Goal: Transaction & Acquisition: Purchase product/service

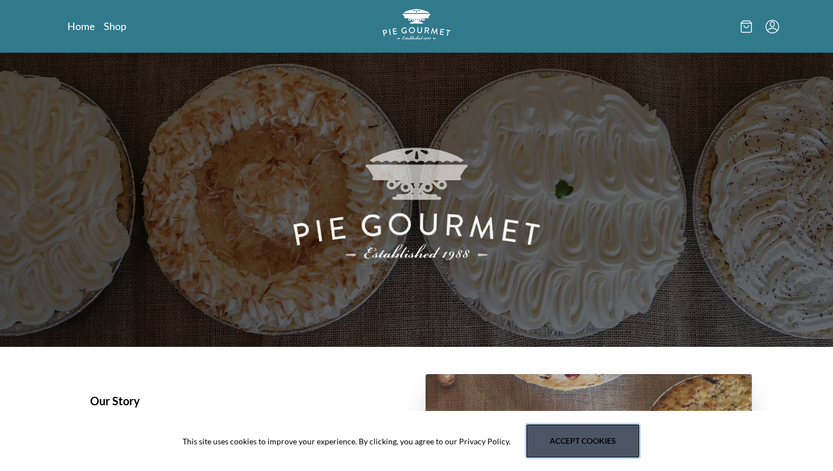
click at [598, 441] on button "Accept cookies" at bounding box center [583, 441] width 113 height 33
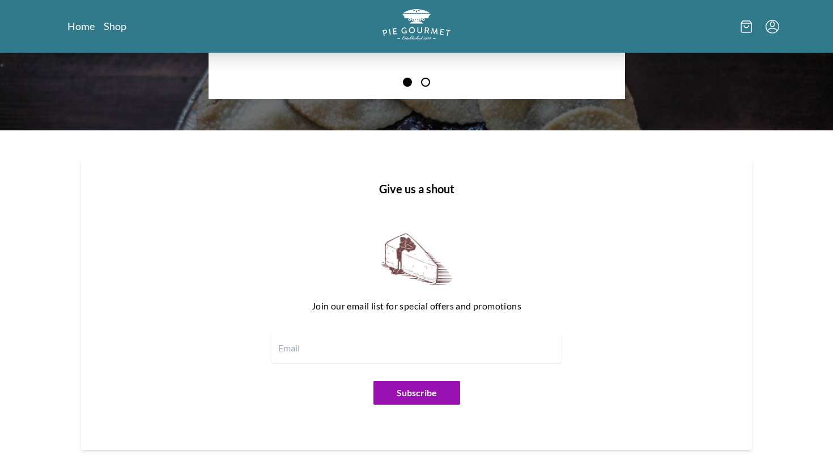
scroll to position [1344, 0]
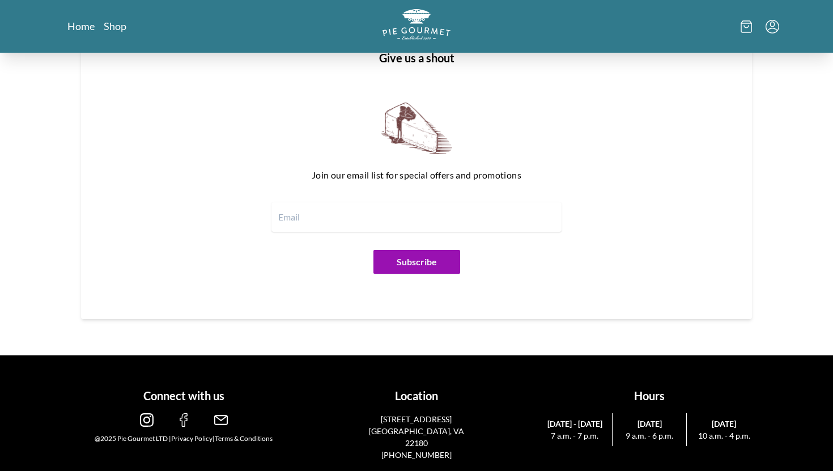
click at [118, 36] on div "Home Shop" at bounding box center [417, 26] width 726 height 53
click at [118, 30] on link "Shop" at bounding box center [115, 26] width 23 height 14
click at [119, 30] on link "Shop" at bounding box center [115, 26] width 23 height 14
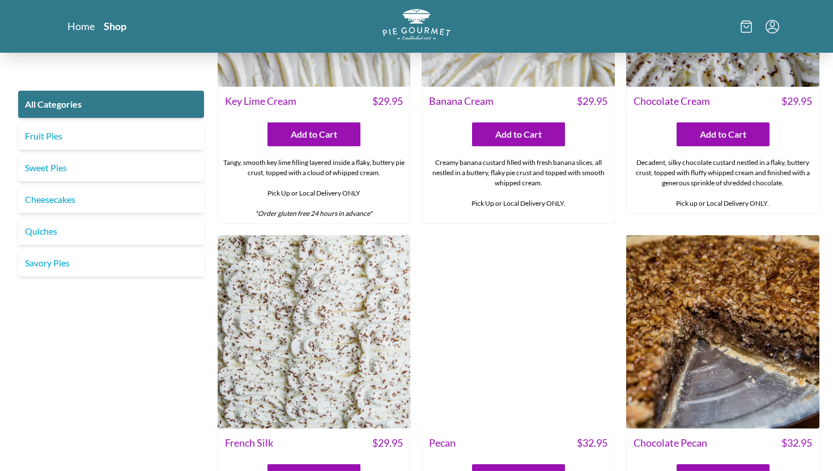
scroll to position [2490, 0]
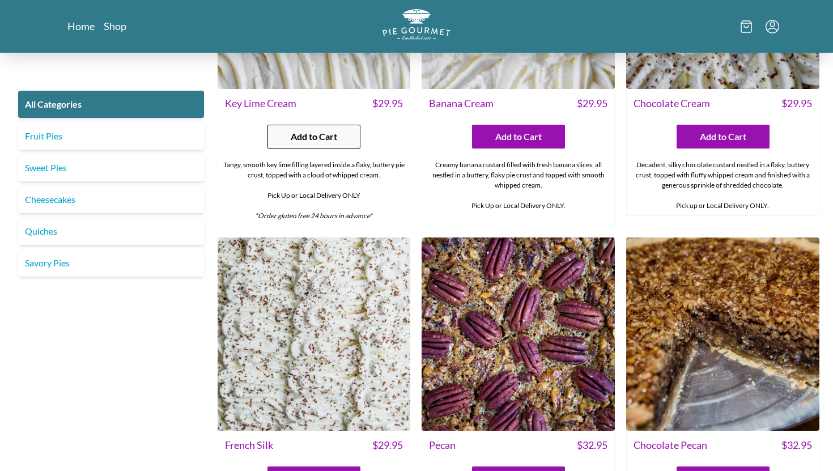
click at [316, 130] on span "Add to Cart" at bounding box center [314, 137] width 46 height 14
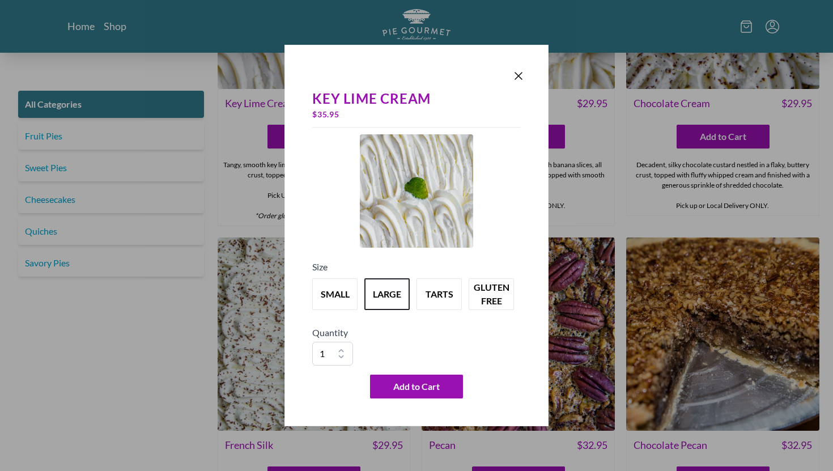
click at [301, 281] on div "Key Lime Cream $ 35.95 Size small large tarts gluten free Quantity 1 2 3 4 5 6 …" at bounding box center [417, 236] width 264 height 382
click at [317, 285] on button "small" at bounding box center [335, 294] width 50 height 35
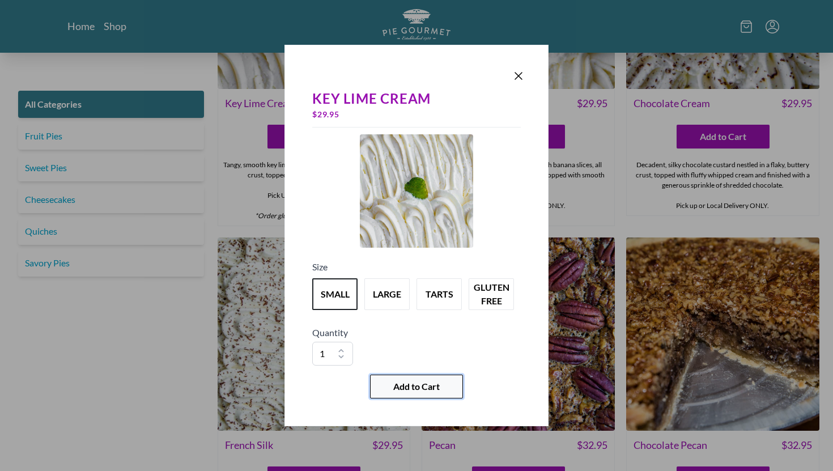
click at [405, 387] on span "Add to Cart" at bounding box center [416, 387] width 46 height 14
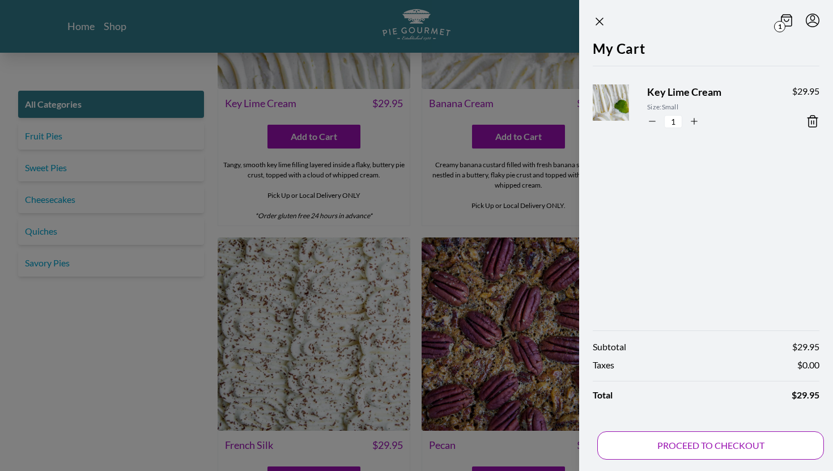
click at [717, 443] on button "PROCEED TO CHECKOUT" at bounding box center [710, 445] width 227 height 28
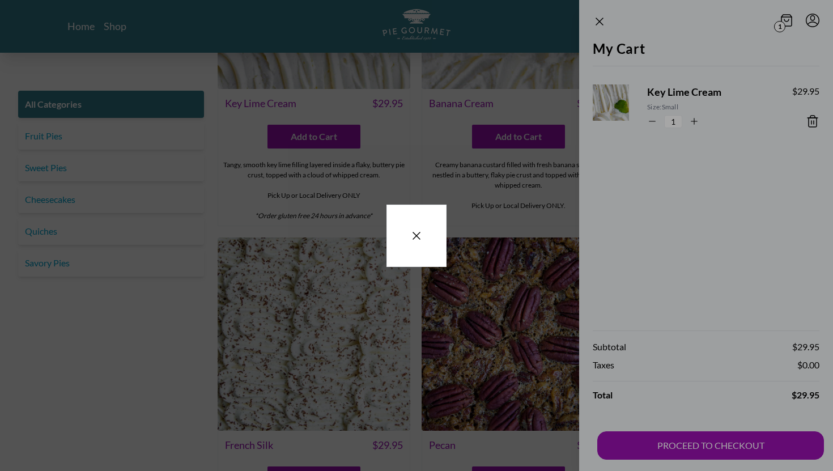
click at [416, 228] on div at bounding box center [417, 236] width 60 height 62
click at [416, 229] on icon "Close panel" at bounding box center [417, 236] width 14 height 14
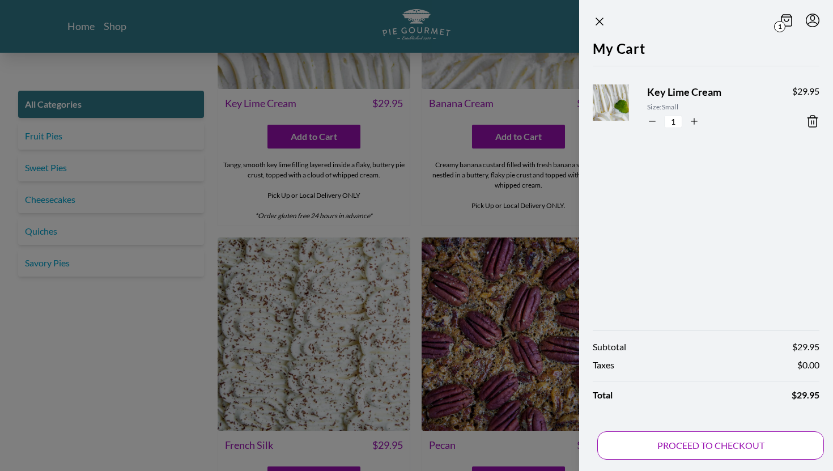
click at [658, 449] on button "PROCEED TO CHECKOUT" at bounding box center [710, 445] width 227 height 28
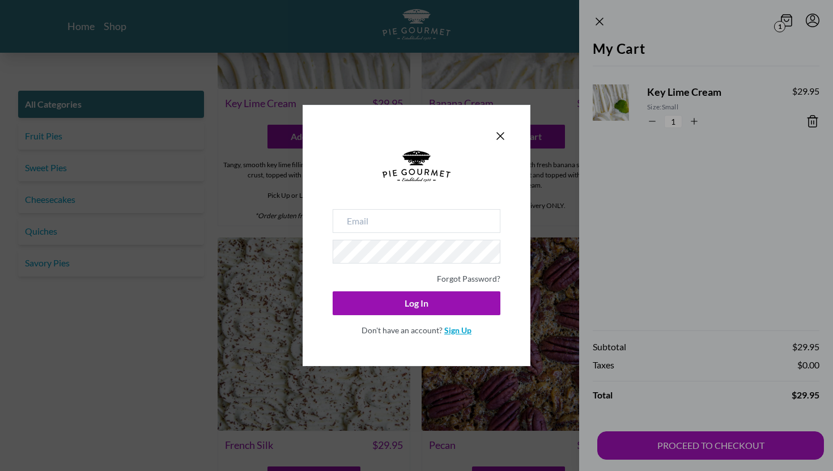
click at [460, 329] on link "Sign Up" at bounding box center [457, 330] width 27 height 10
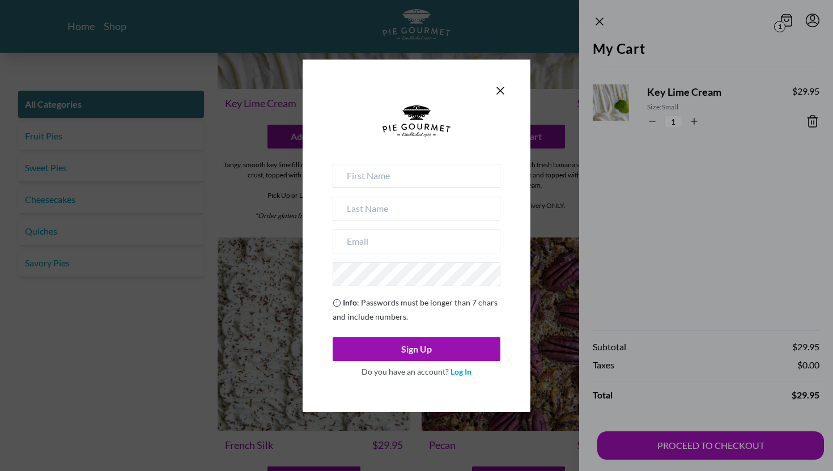
click at [380, 158] on div at bounding box center [417, 134] width 168 height 58
click at [379, 170] on input at bounding box center [417, 176] width 168 height 24
type input "[PERSON_NAME]"
type input "[EMAIL_ADDRESS][DOMAIN_NAME]"
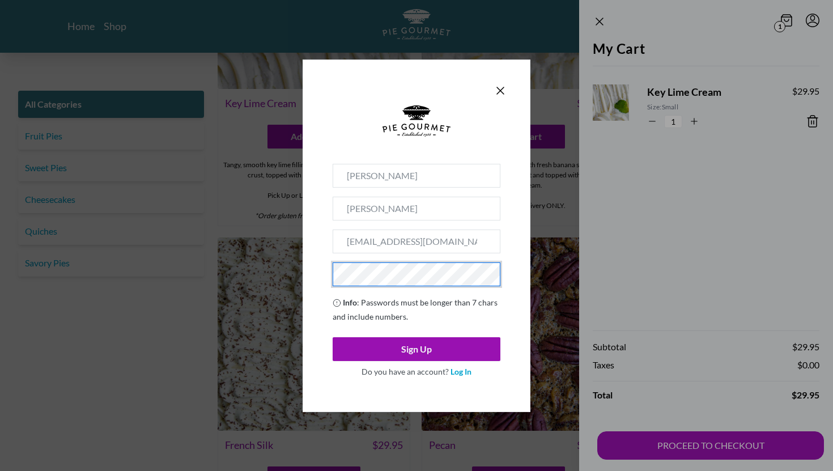
click at [397, 363] on span "Do you have an account? Log In" at bounding box center [417, 371] width 168 height 21
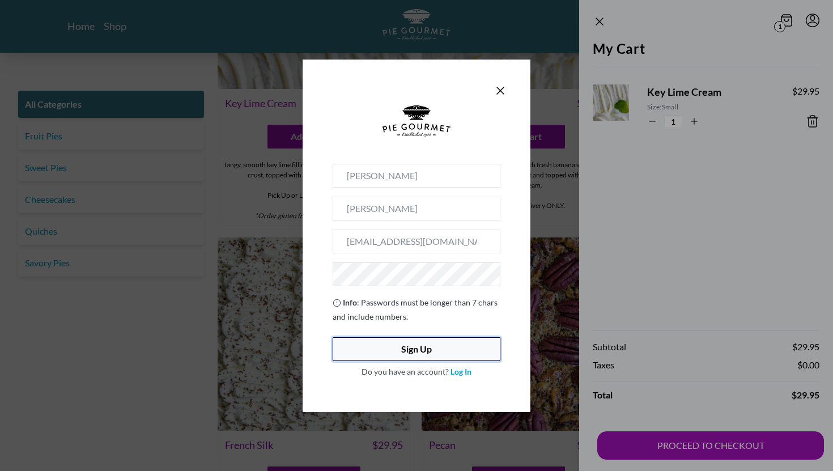
click at [396, 358] on button "Sign Up" at bounding box center [417, 349] width 168 height 24
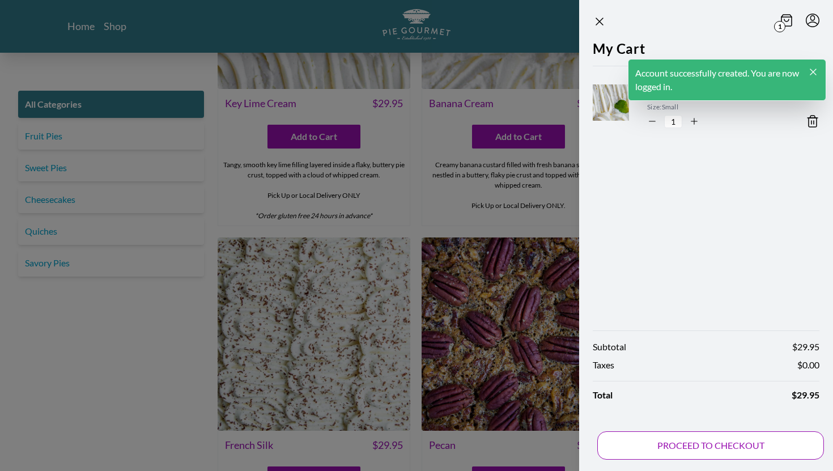
click at [715, 457] on button "PROCEED TO CHECKOUT" at bounding box center [710, 445] width 227 height 28
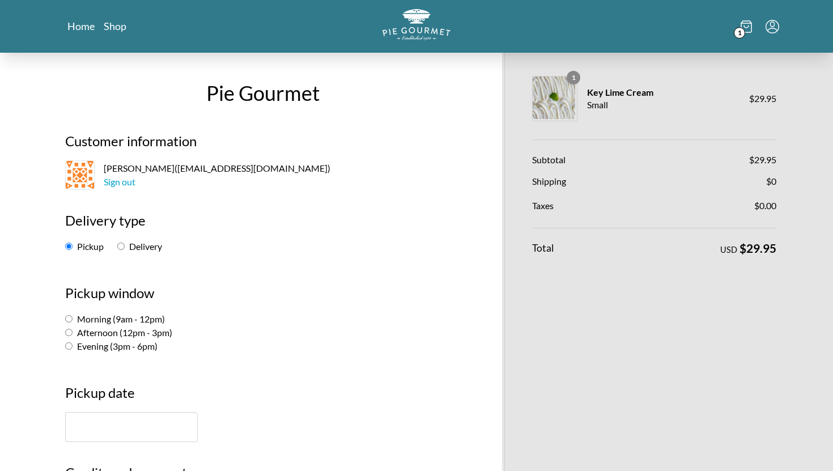
click at [137, 248] on label "Delivery" at bounding box center [139, 246] width 45 height 11
click at [125, 248] on input "Delivery" at bounding box center [120, 246] width 7 height 7
radio input "true"
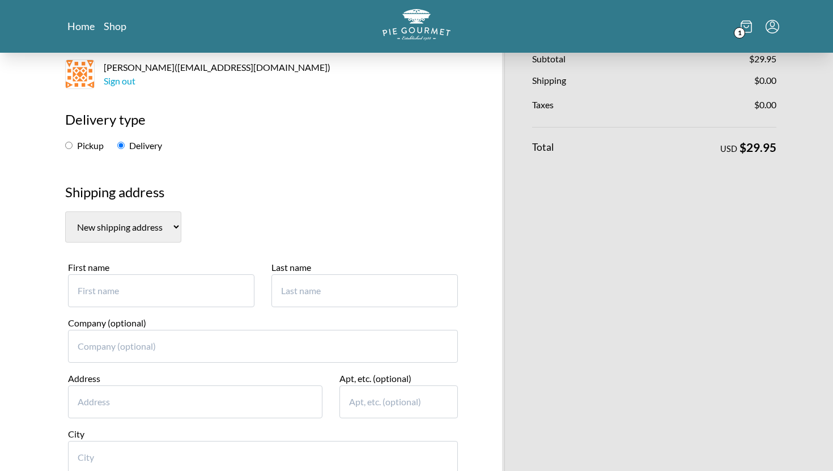
scroll to position [112, 0]
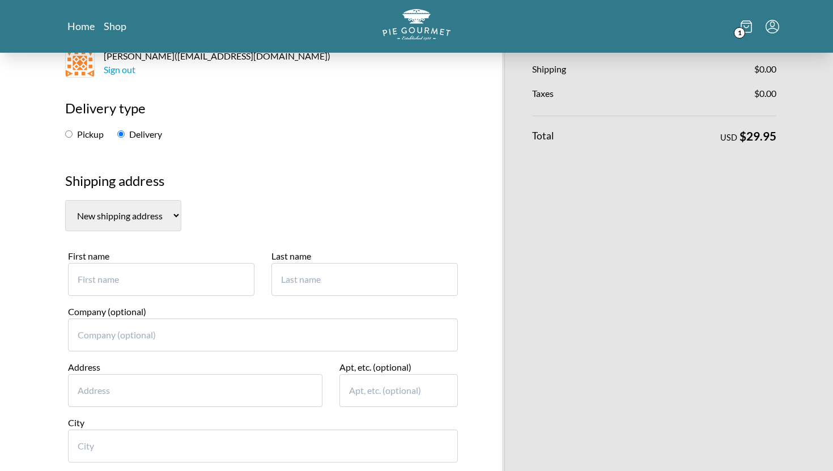
click at [113, 216] on select "New shipping address" at bounding box center [123, 215] width 116 height 31
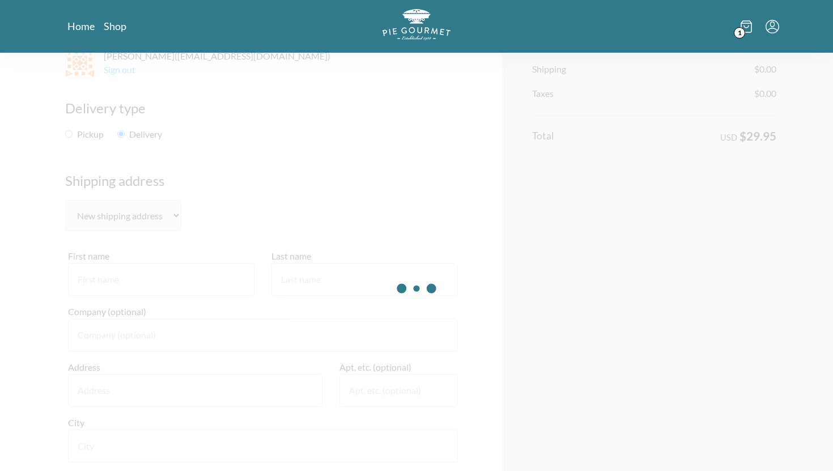
click at [65, 200] on select "New shipping address" at bounding box center [123, 215] width 116 height 31
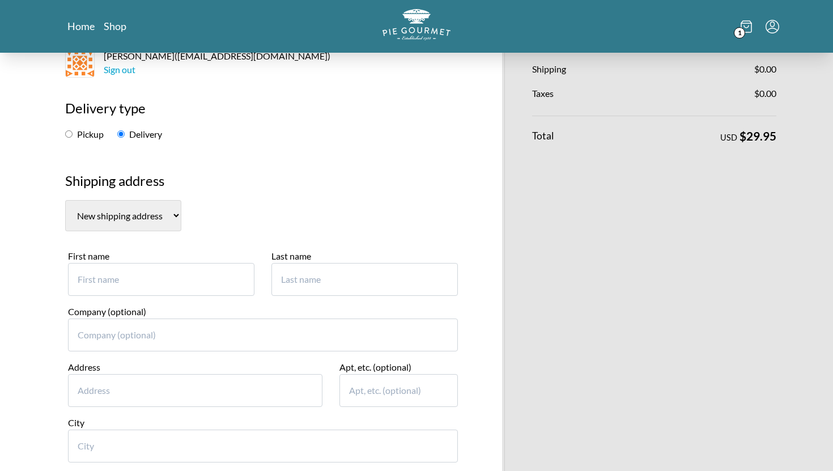
click at [129, 277] on input "First name" at bounding box center [161, 279] width 187 height 33
type input "[PERSON_NAME]"
click at [346, 295] on input "Last name" at bounding box center [365, 279] width 187 height 33
type input "[PERSON_NAME]"
click at [158, 379] on input "Address" at bounding box center [195, 390] width 255 height 33
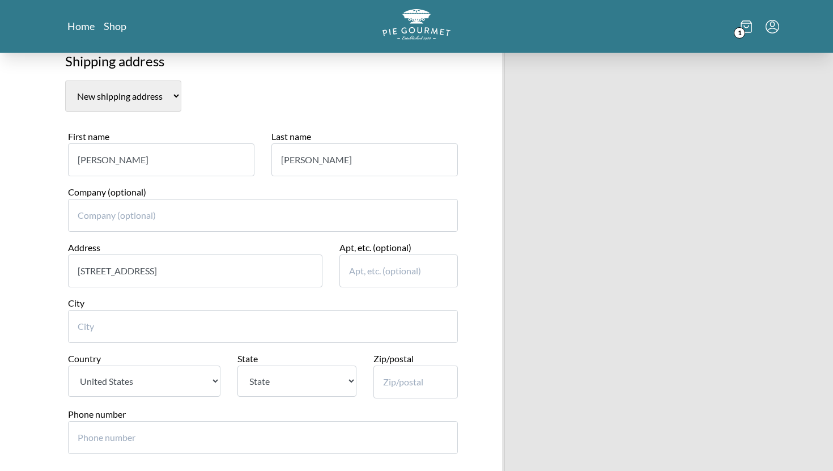
scroll to position [240, 0]
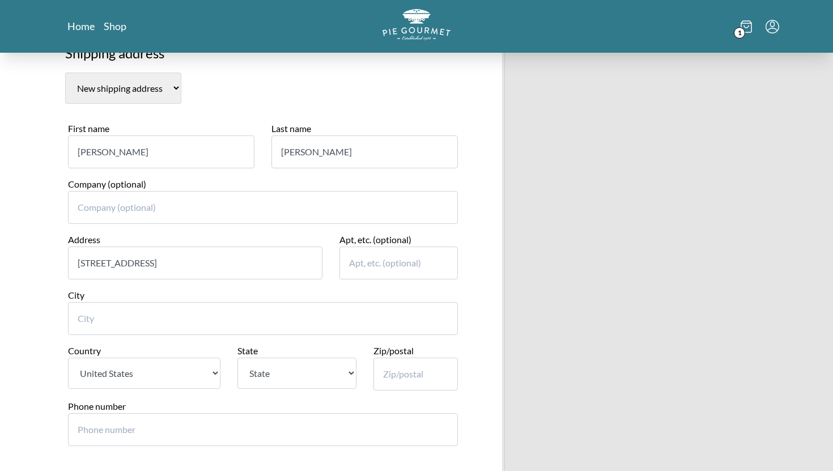
type input "[STREET_ADDRESS]"
click at [100, 317] on input "City" at bounding box center [263, 318] width 390 height 33
type input "Oakton"
click at [95, 372] on select "[GEOGRAPHIC_DATA]" at bounding box center [144, 373] width 152 height 31
click at [68, 358] on select "[GEOGRAPHIC_DATA]" at bounding box center [144, 373] width 152 height 31
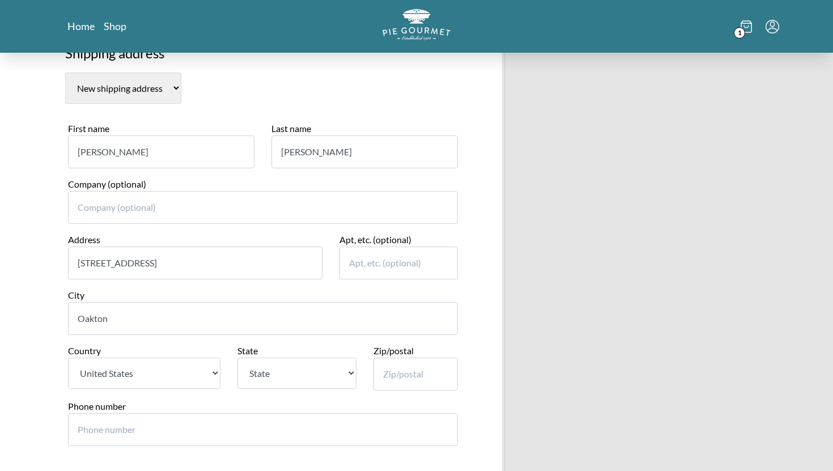
click at [288, 371] on select "State [US_STATE] [US_STATE] [US_STATE] [US_STATE] [US_STATE] [US_STATE] [US_STA…" at bounding box center [297, 373] width 118 height 31
select select "VA"
click at [238, 358] on select "State [US_STATE] [US_STATE] [US_STATE] [US_STATE] [US_STATE] [US_STATE] [US_STA…" at bounding box center [297, 373] width 118 height 31
click at [409, 380] on input "Zip/postal" at bounding box center [416, 374] width 85 height 33
type input "22124"
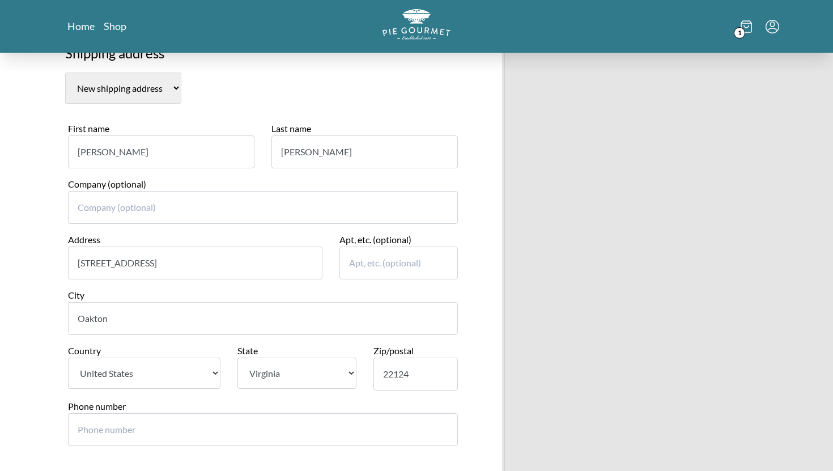
click at [199, 418] on input "Phone number" at bounding box center [263, 429] width 390 height 33
type input "703"
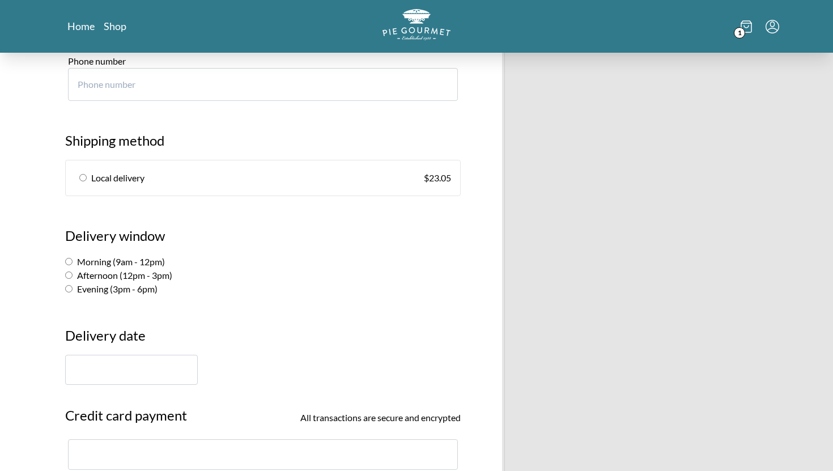
scroll to position [588, 0]
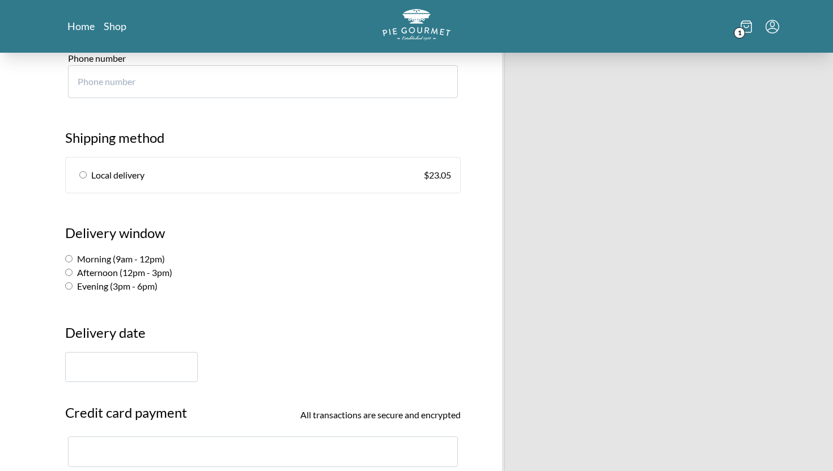
click at [161, 187] on link "Local delivery $ 23.05" at bounding box center [263, 175] width 395 height 35
radio input "true"
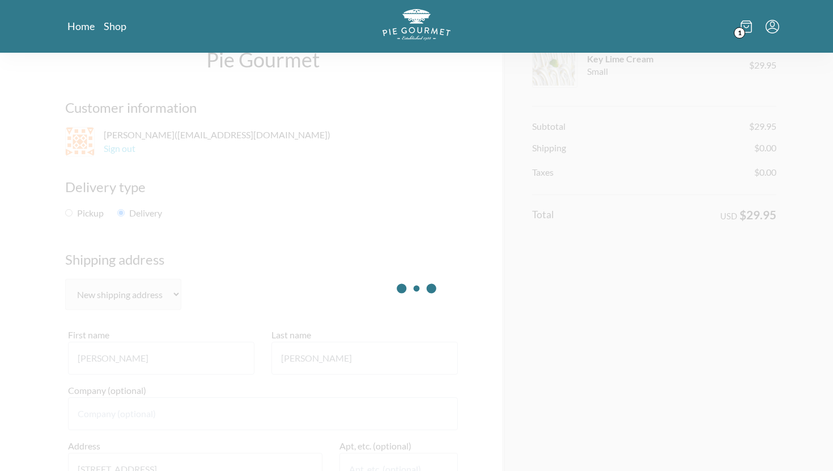
scroll to position [0, 0]
